Goal: Information Seeking & Learning: Learn about a topic

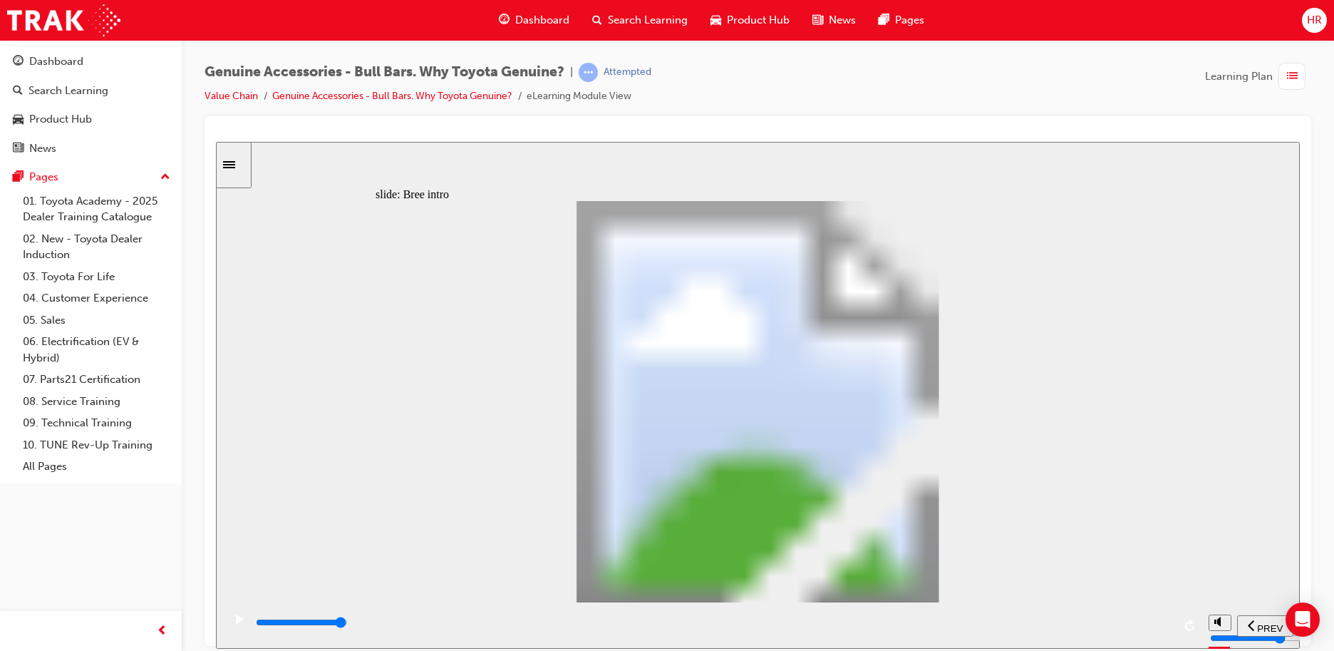
click at [1156, 621] on div "playback controls" at bounding box center [713, 622] width 919 height 16
drag, startPoint x: 1174, startPoint y: 624, endPoint x: 1159, endPoint y: 620, distance: 15.6
click at [1173, 624] on div "playback controls" at bounding box center [712, 625] width 979 height 46
click at [1158, 619] on div "playback controls" at bounding box center [713, 622] width 919 height 16
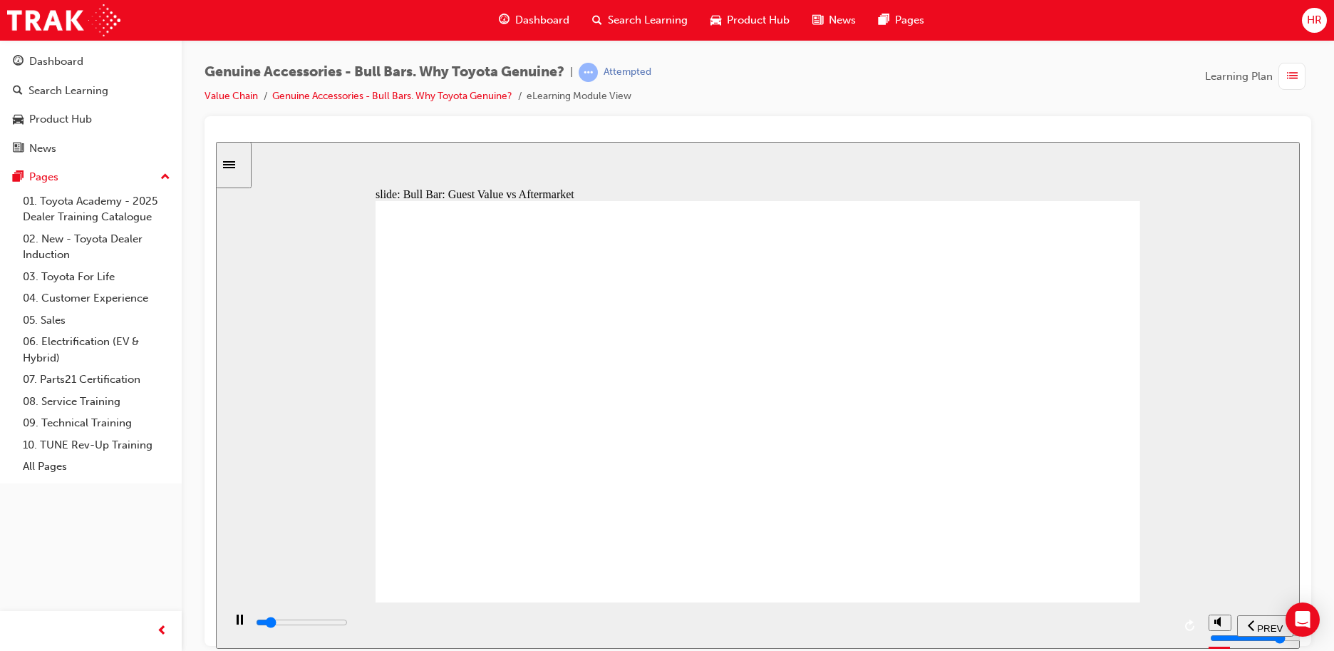
click at [1151, 630] on div "playback controls" at bounding box center [713, 622] width 919 height 16
click at [348, 625] on input "slide progress" at bounding box center [302, 621] width 92 height 11
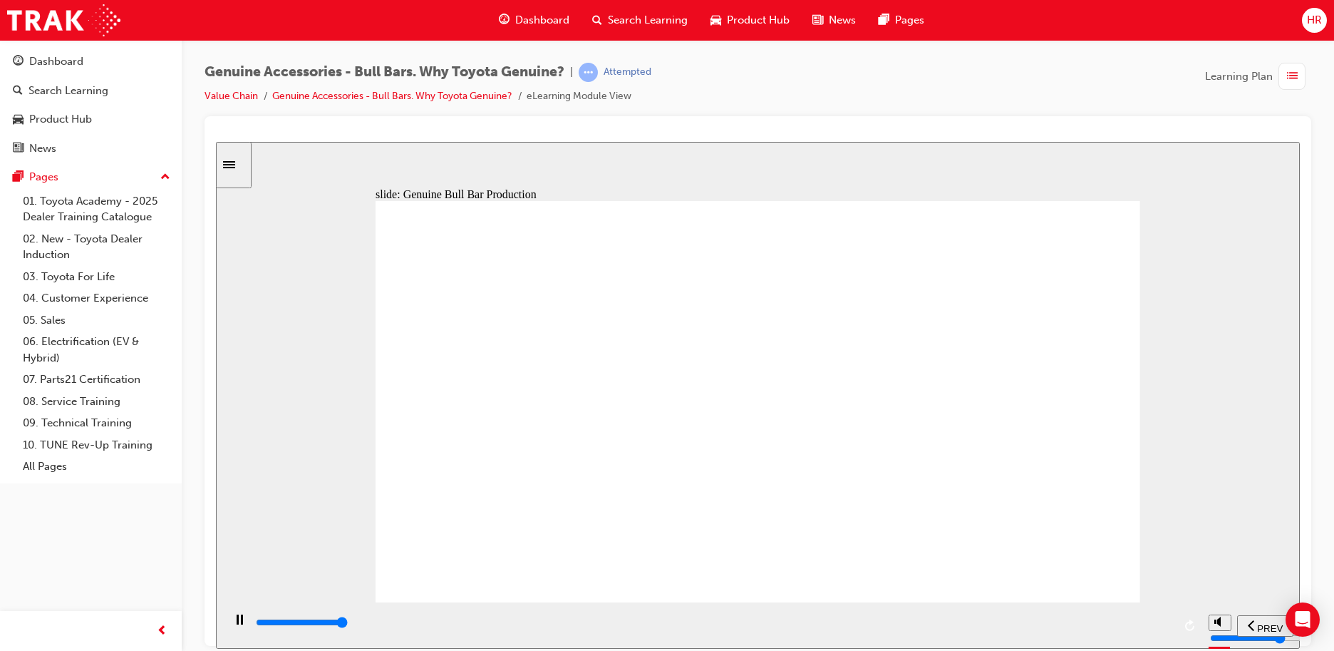
click at [1170, 619] on div "playback controls" at bounding box center [713, 622] width 919 height 16
drag, startPoint x: 1064, startPoint y: 237, endPoint x: 1083, endPoint y: 227, distance: 21.0
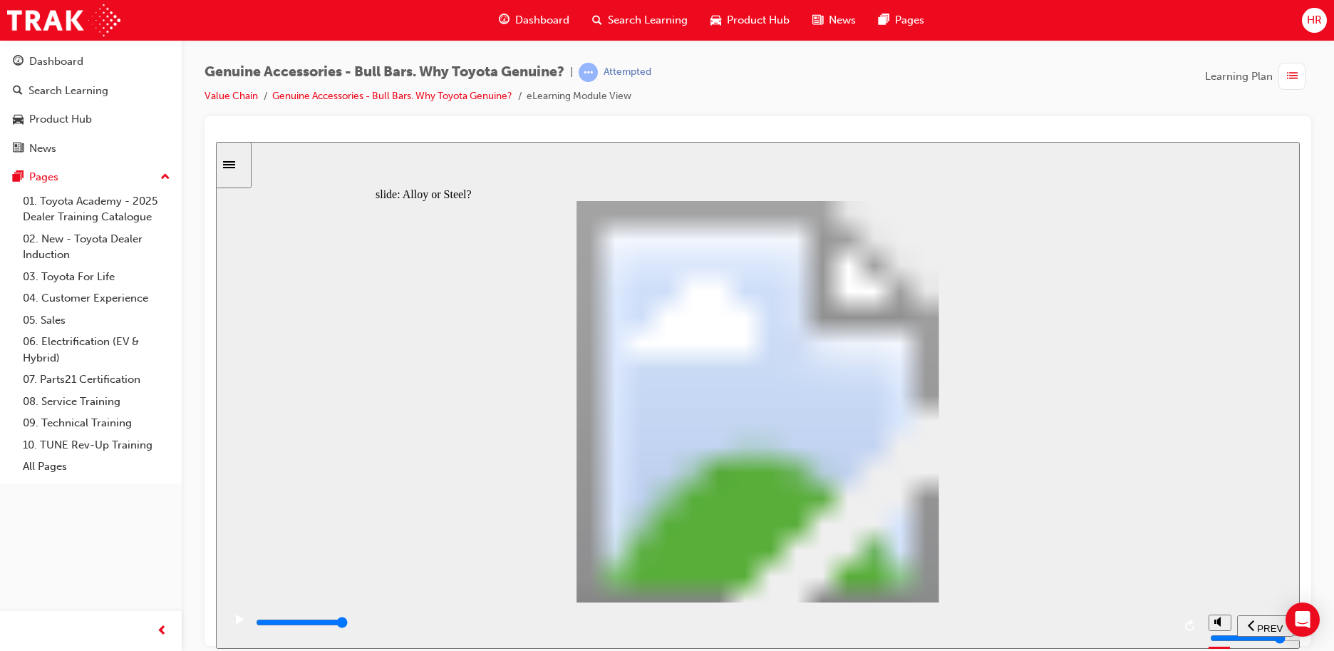
click at [1172, 619] on div "playback controls" at bounding box center [713, 622] width 919 height 16
click at [1148, 628] on div "playback controls" at bounding box center [713, 622] width 919 height 16
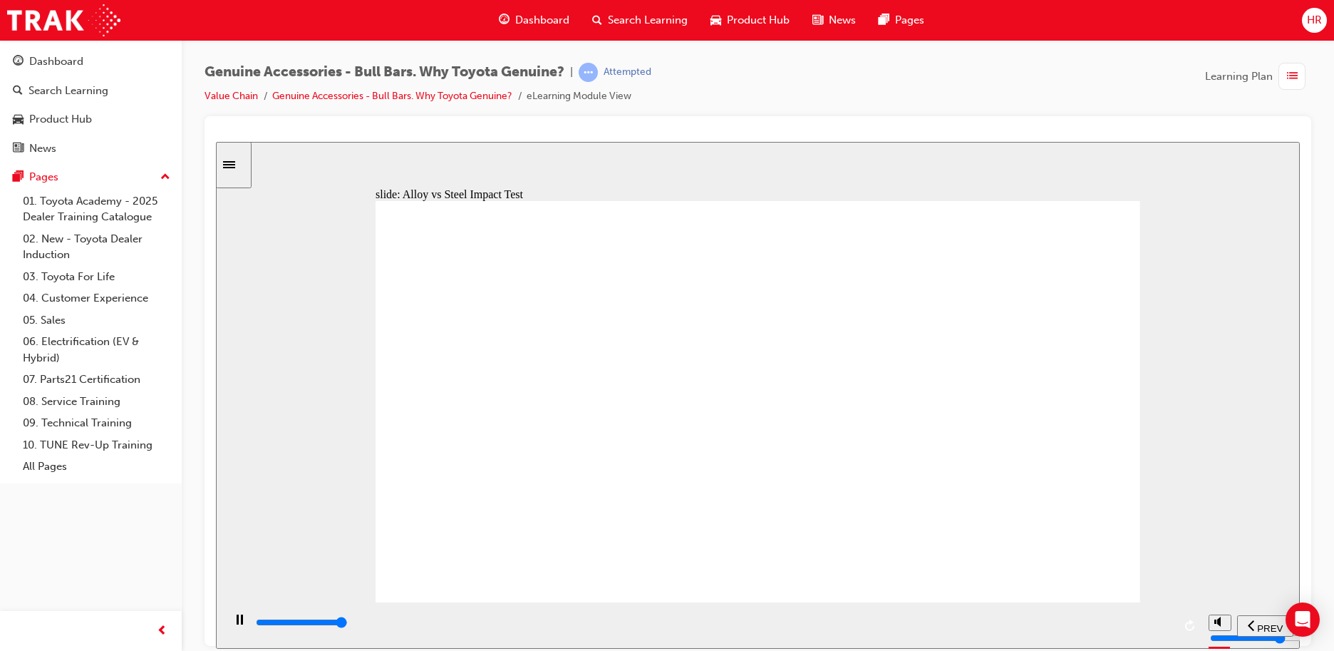
click at [1165, 627] on div "playback controls" at bounding box center [713, 622] width 919 height 16
click at [1162, 626] on div "playback controls" at bounding box center [713, 622] width 919 height 16
drag, startPoint x: 1168, startPoint y: 621, endPoint x: 1150, endPoint y: 614, distance: 19.9
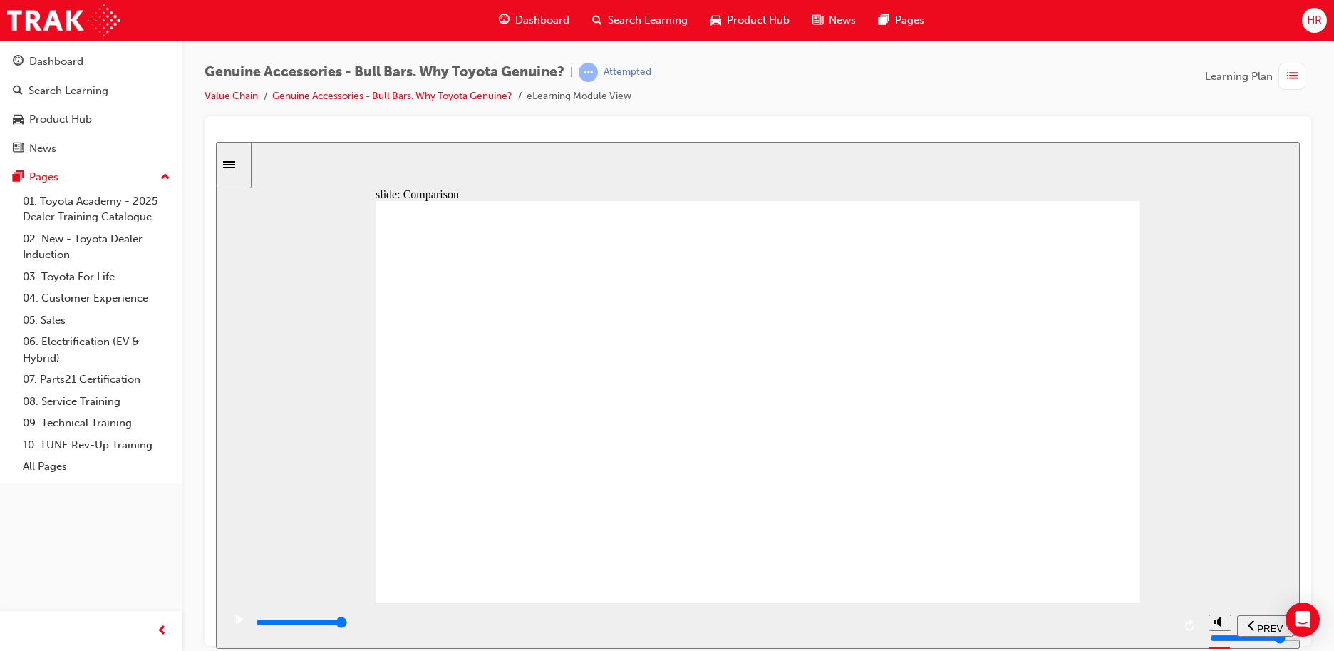
click at [1168, 620] on div "playback controls" at bounding box center [713, 622] width 919 height 16
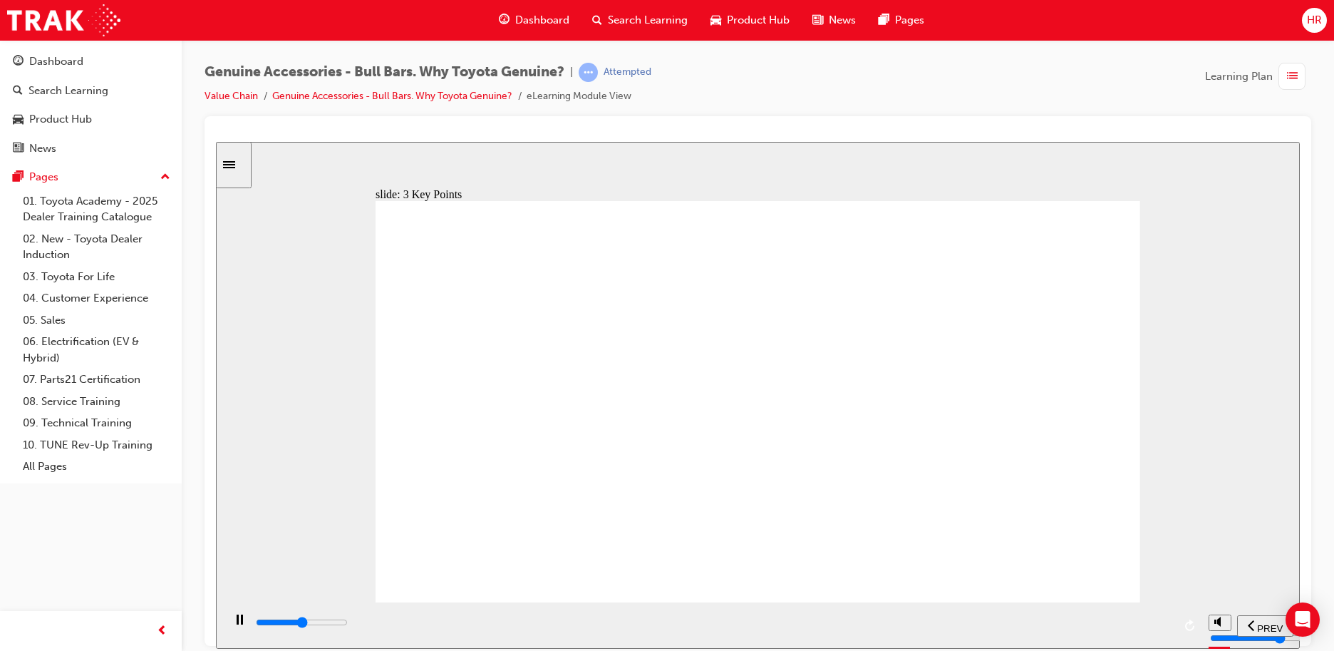
drag, startPoint x: 1155, startPoint y: 618, endPoint x: 1137, endPoint y: 597, distance: 27.8
click at [1155, 618] on div "playback controls" at bounding box center [713, 622] width 919 height 16
drag, startPoint x: 545, startPoint y: 488, endPoint x: 537, endPoint y: 489, distance: 7.9
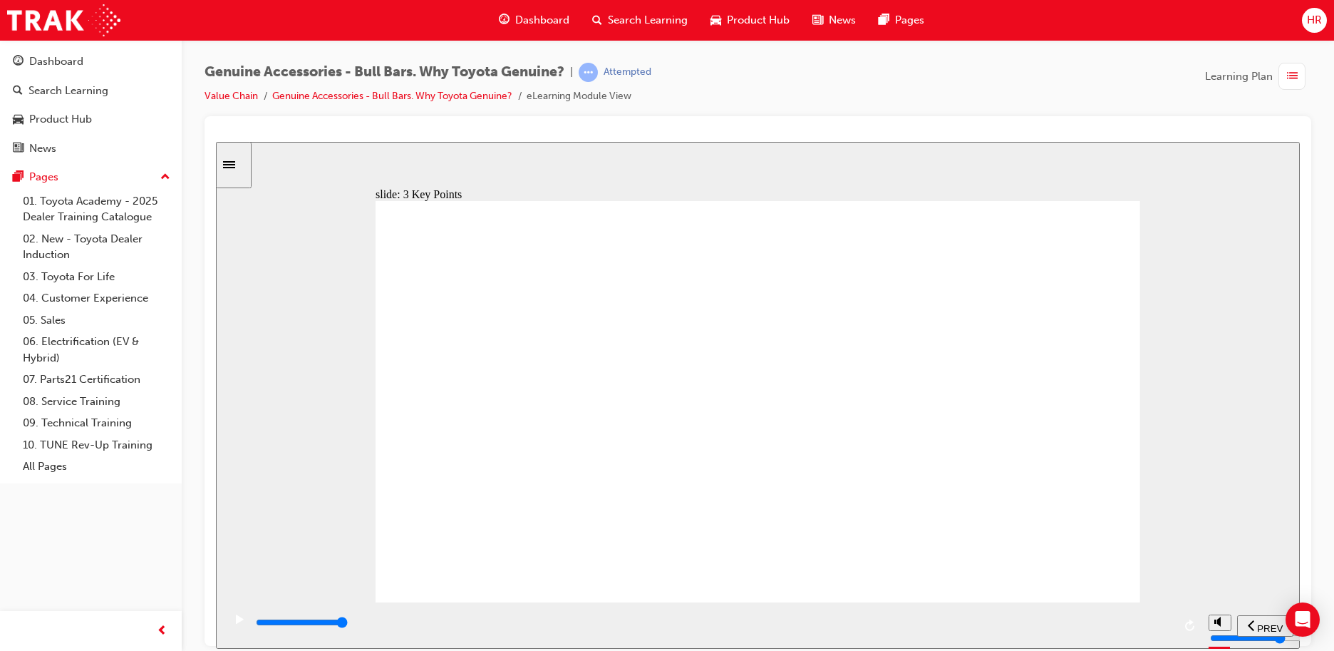
click at [1160, 630] on div "playback controls" at bounding box center [713, 622] width 919 height 16
click at [1163, 620] on div "playback controls" at bounding box center [713, 622] width 919 height 16
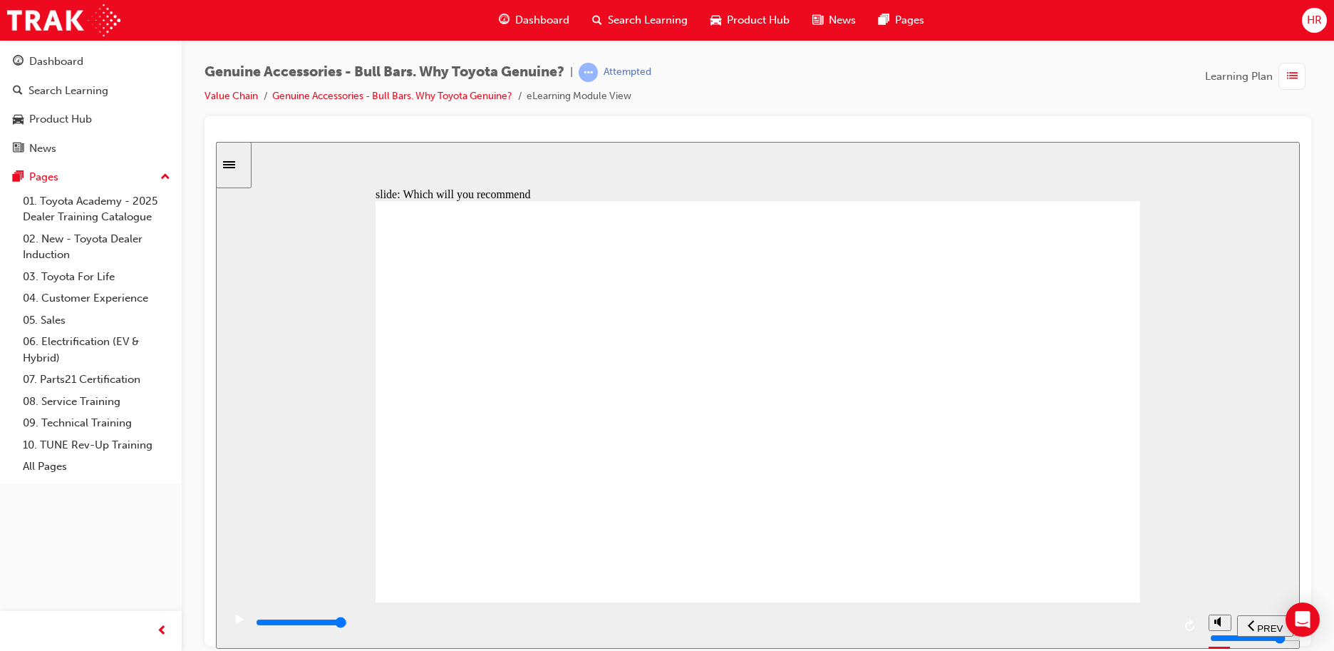
click at [1164, 629] on div "playback controls" at bounding box center [713, 622] width 919 height 16
type input "9300"
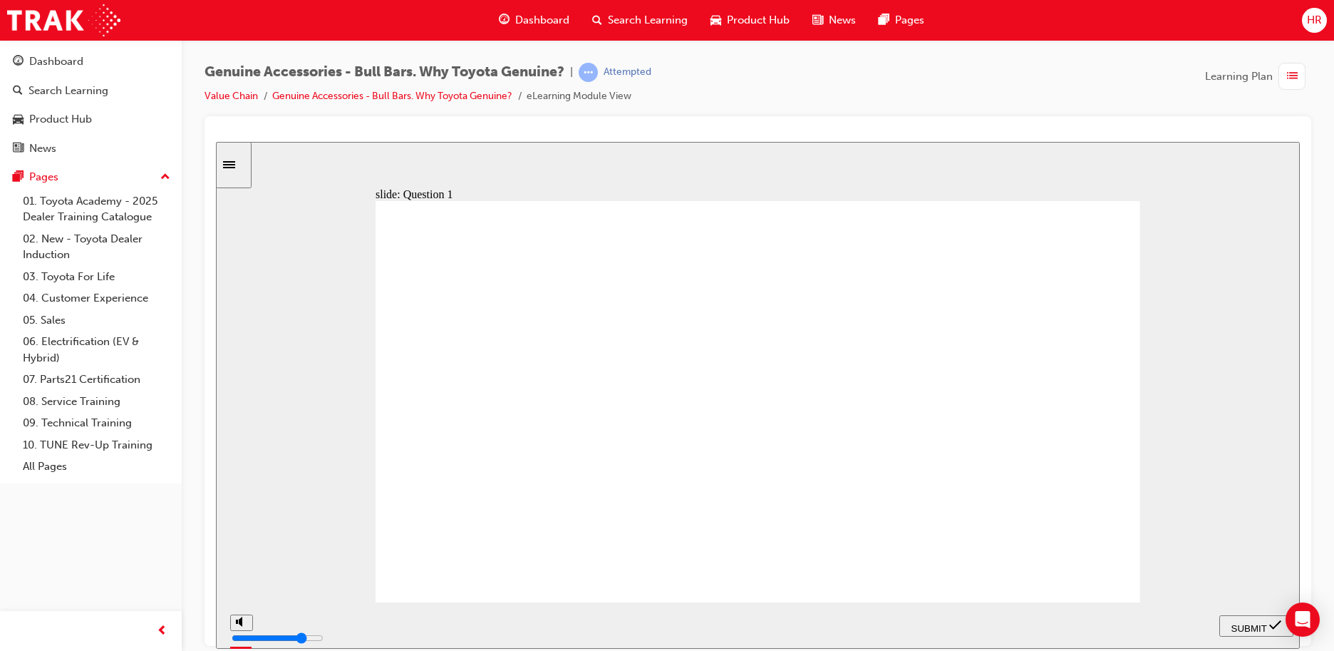
radio input "true"
drag, startPoint x: 1245, startPoint y: 627, endPoint x: 1236, endPoint y: 610, distance: 19.5
click at [1246, 627] on span "SUBMIT" at bounding box center [1250, 627] width 36 height 11
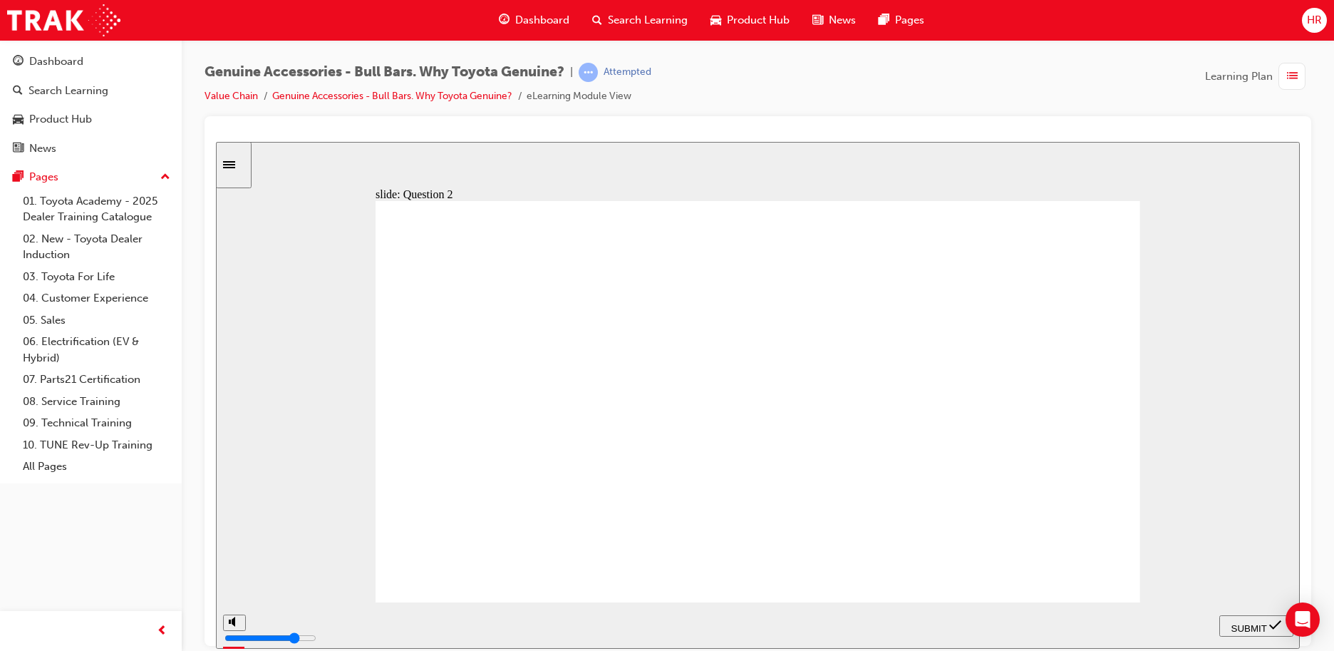
radio input "false"
radio input "true"
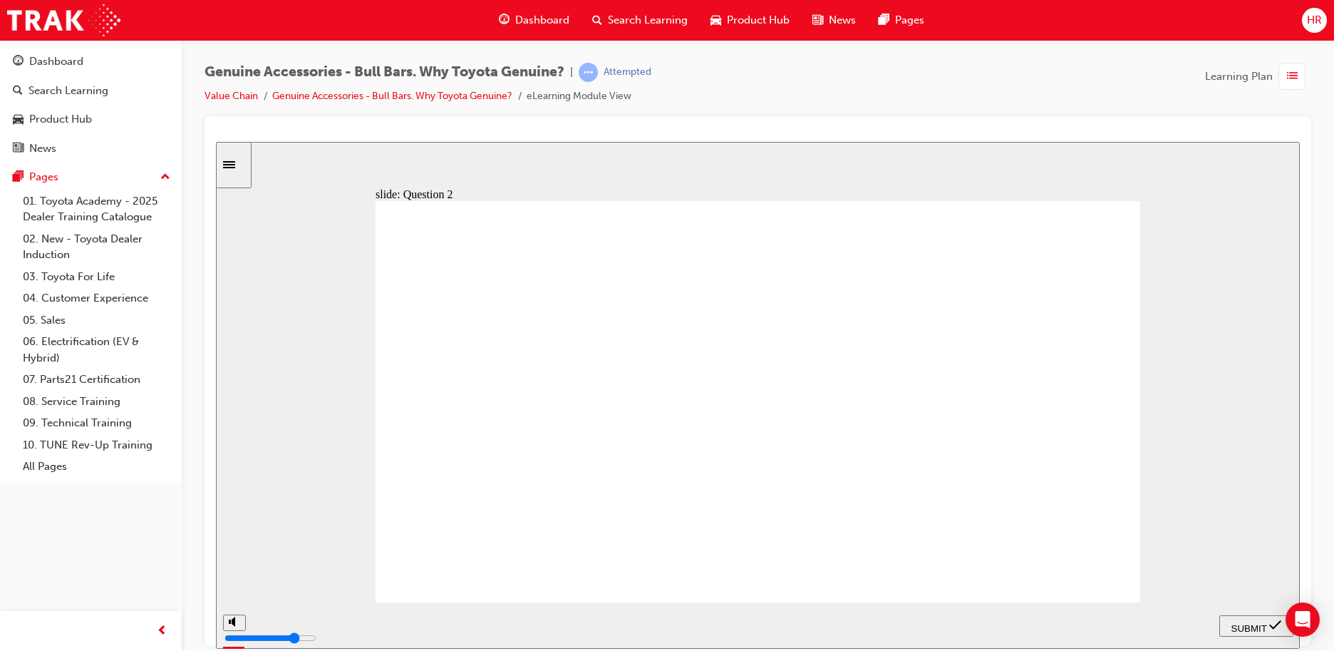
radio input "false"
radio input "true"
click at [1235, 627] on span "SUBMIT" at bounding box center [1250, 627] width 36 height 11
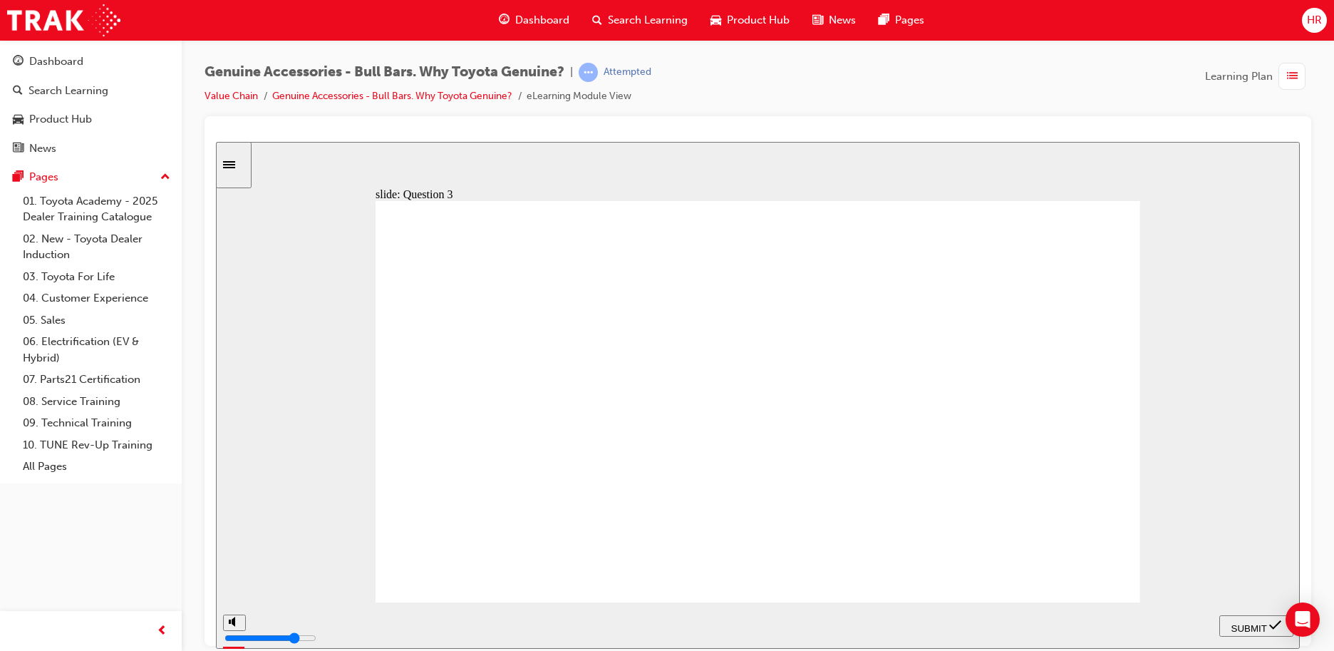
radio input "true"
click at [1241, 624] on span "SUBMIT" at bounding box center [1250, 627] width 36 height 11
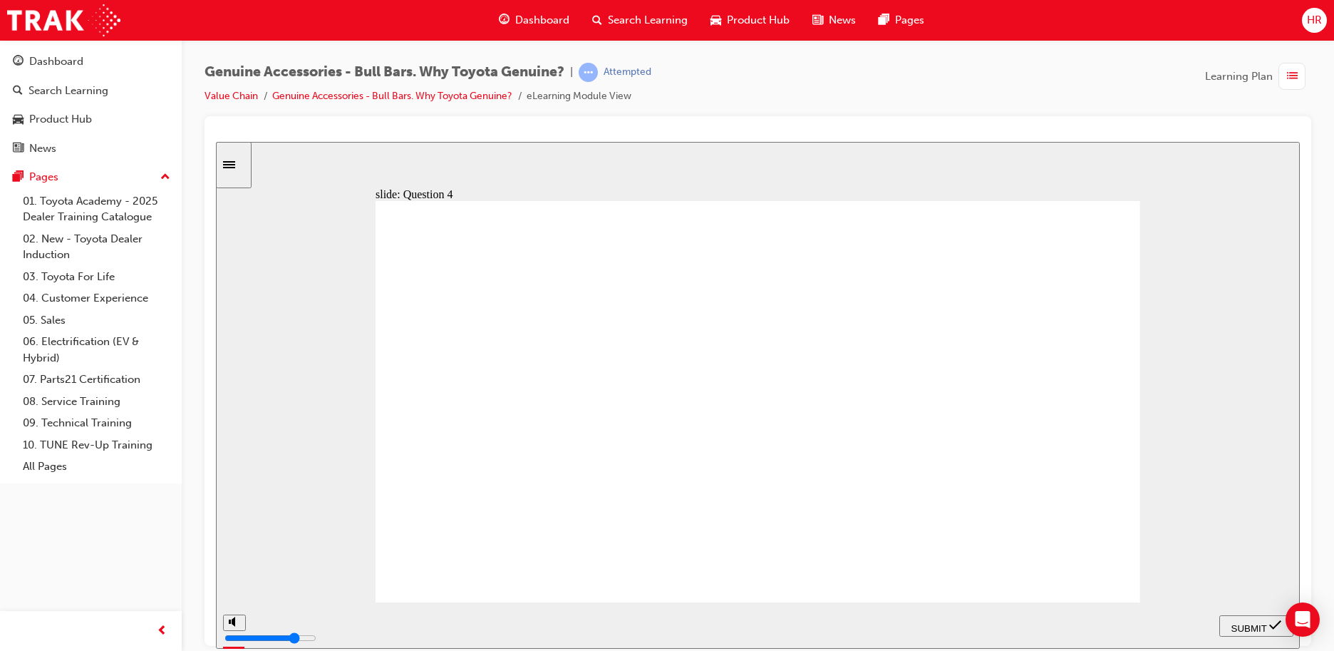
radio input "true"
click at [1260, 624] on span "SUBMIT" at bounding box center [1250, 627] width 36 height 11
drag, startPoint x: 590, startPoint y: 521, endPoint x: 855, endPoint y: 537, distance: 265.6
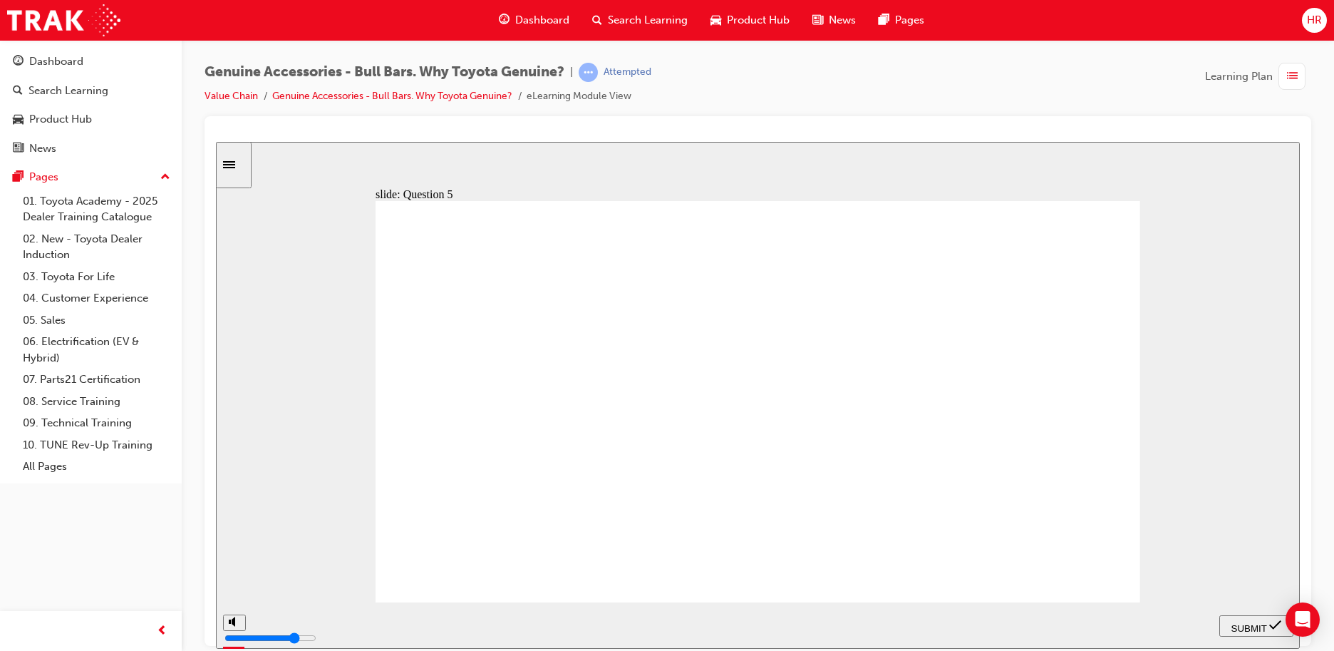
radio input "true"
drag, startPoint x: 1250, startPoint y: 628, endPoint x: 1247, endPoint y: 619, distance: 9.7
click at [1250, 627] on span "SUBMIT" at bounding box center [1250, 627] width 36 height 11
drag, startPoint x: 736, startPoint y: 443, endPoint x: 927, endPoint y: 480, distance: 194.6
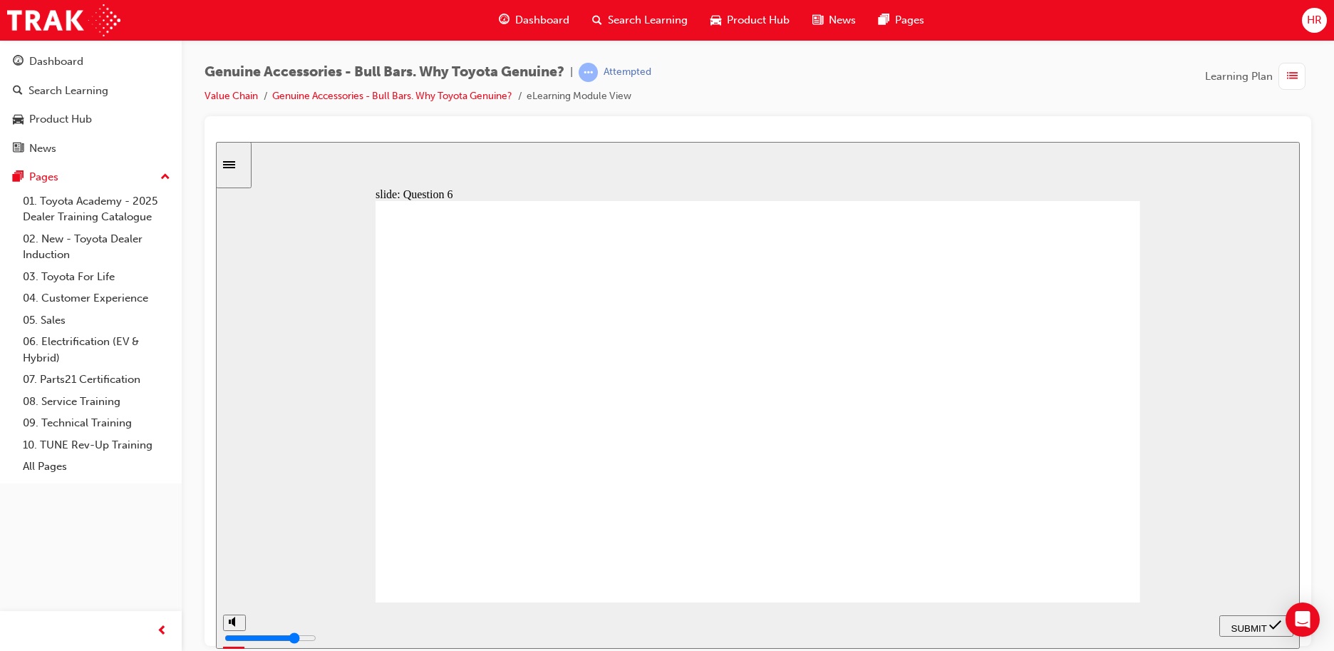
radio input "false"
radio input "true"
click at [1251, 618] on div "SUBMIT" at bounding box center [1256, 625] width 63 height 15
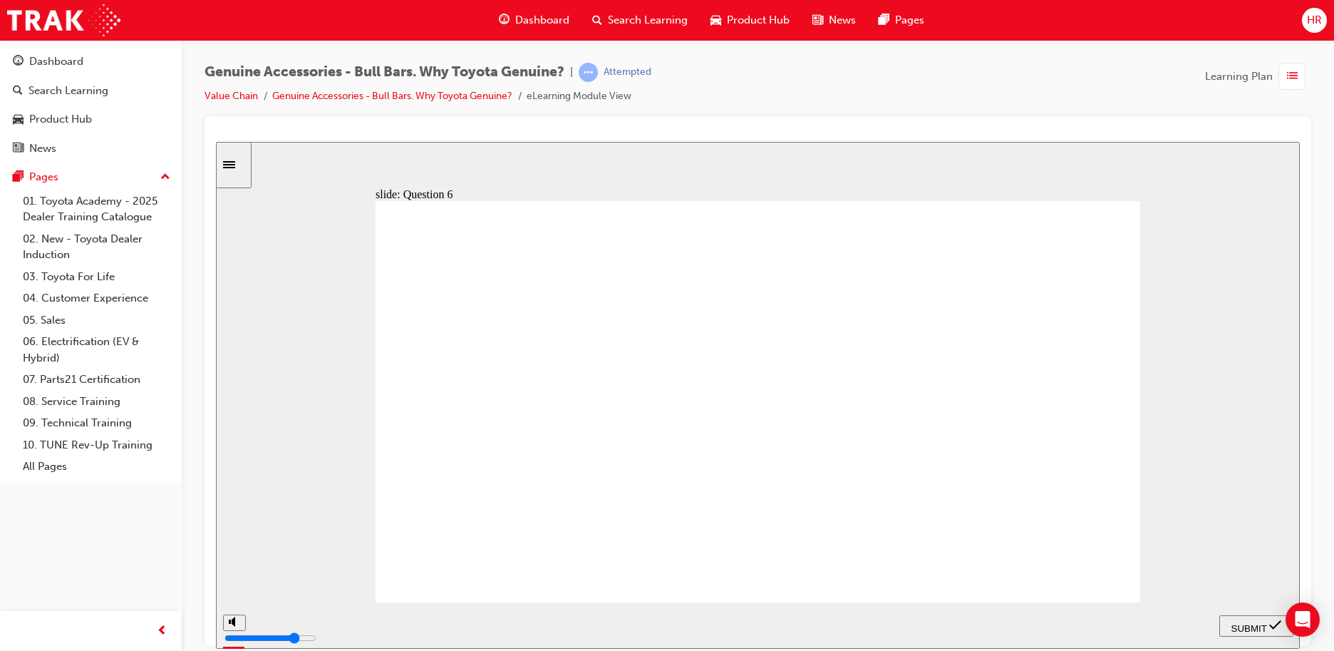
radio input "true"
click at [1237, 618] on div "SUBMIT" at bounding box center [1256, 625] width 63 height 15
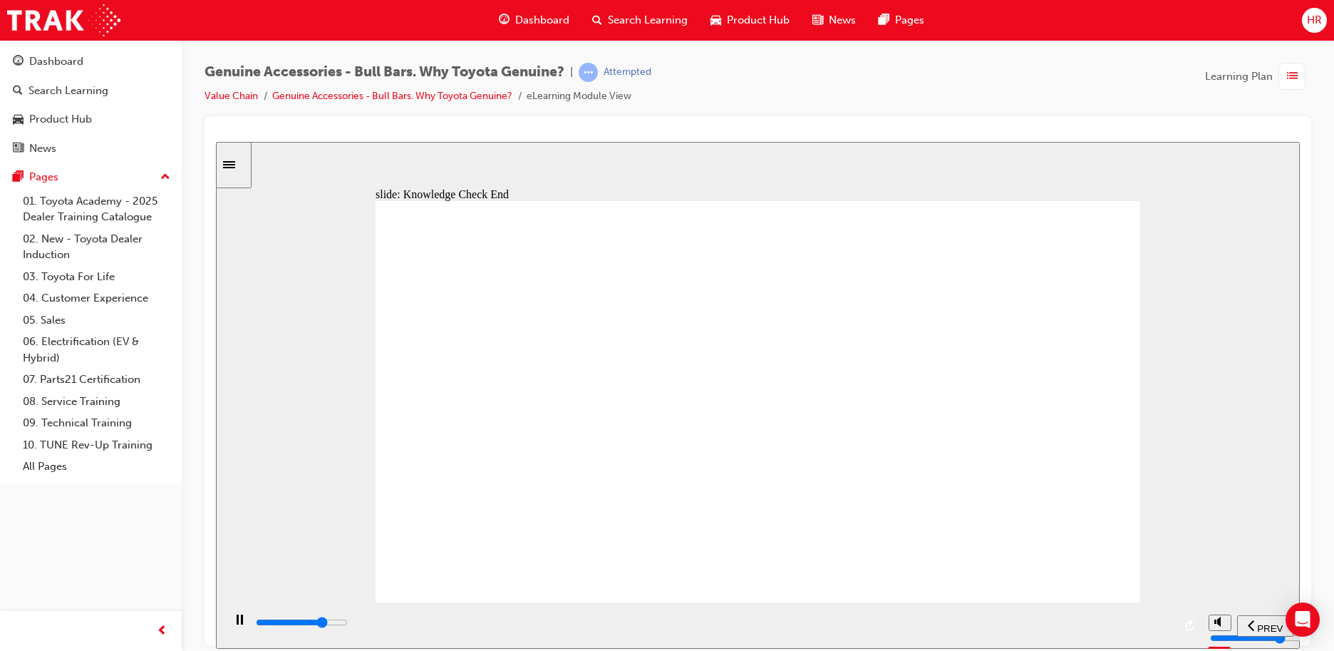
click at [1170, 627] on div "playback controls" at bounding box center [713, 622] width 919 height 16
type input "23000"
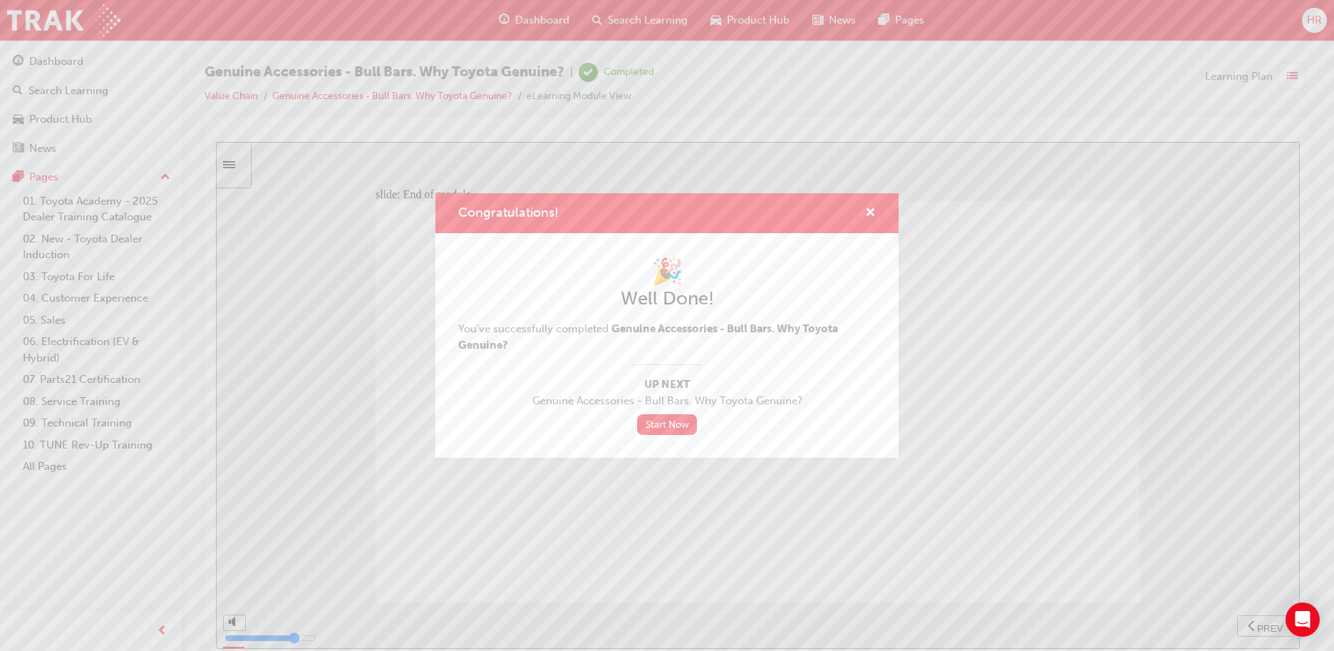
click at [878, 232] on div "Congratulations!" at bounding box center [667, 213] width 463 height 41
click at [876, 224] on div "Congratulations!" at bounding box center [667, 213] width 463 height 41
click at [872, 219] on span "cross-icon" at bounding box center [870, 213] width 11 height 13
